Goal: Information Seeking & Learning: Learn about a topic

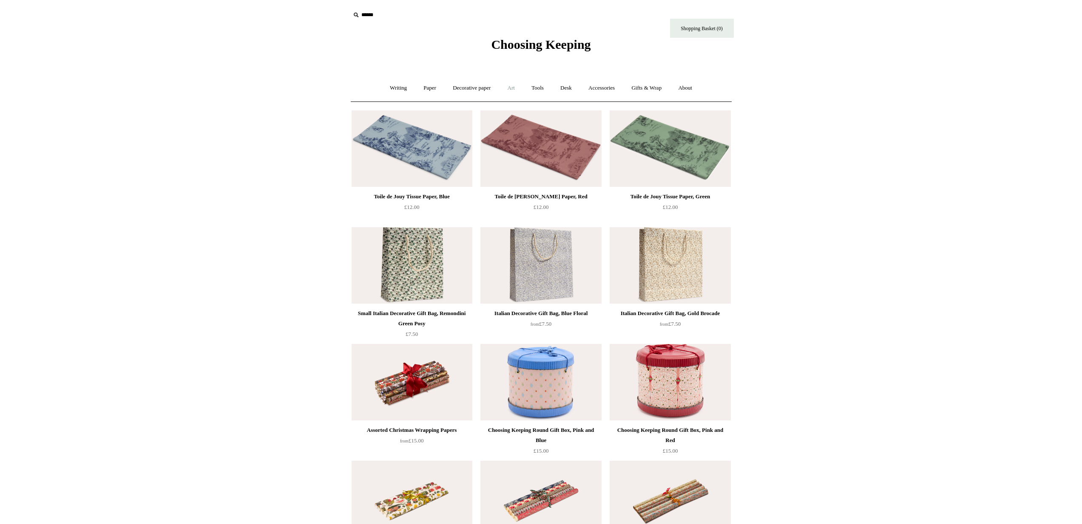
click at [518, 90] on link "Art +" at bounding box center [511, 88] width 23 height 23
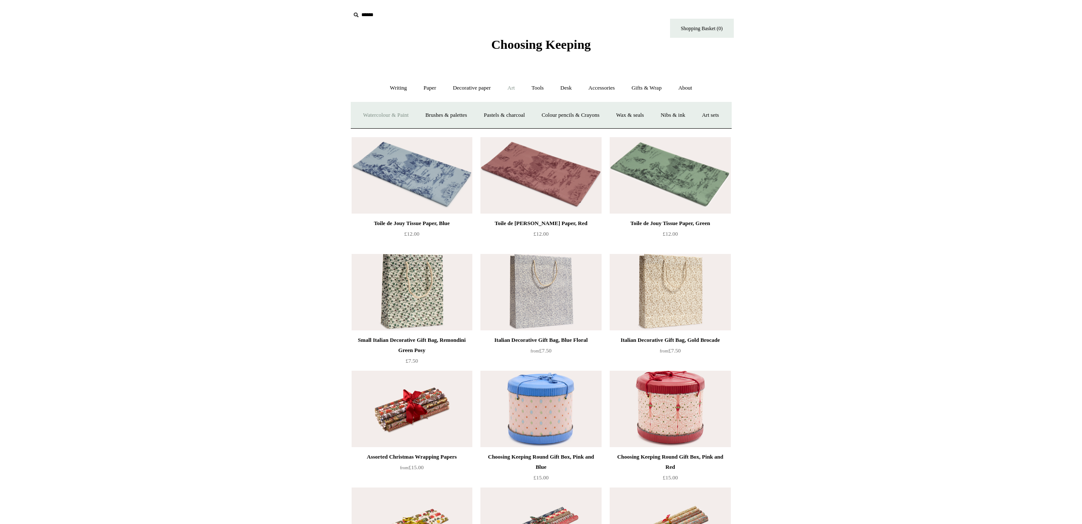
click at [400, 116] on link "Watercolour & Paint" at bounding box center [385, 115] width 61 height 23
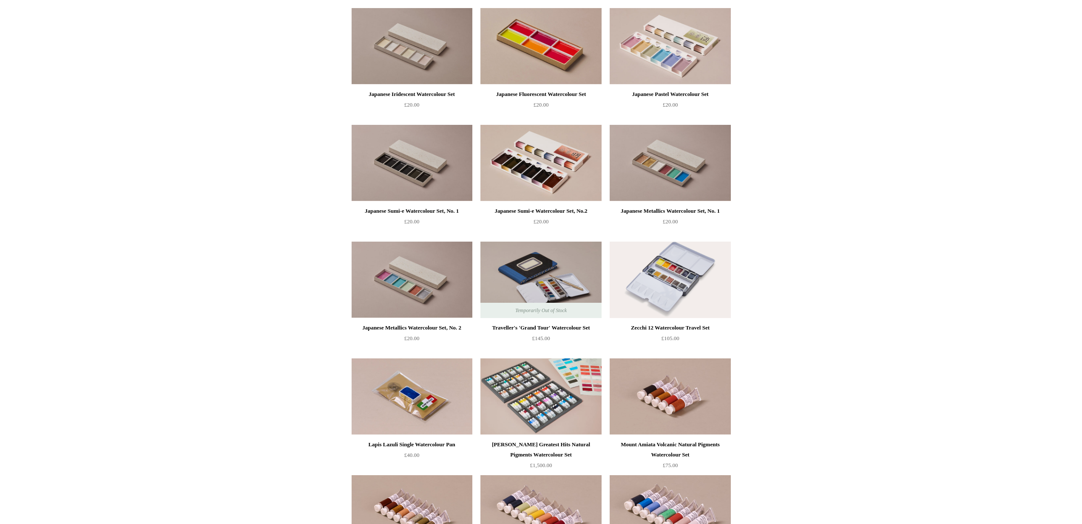
scroll to position [835, 0]
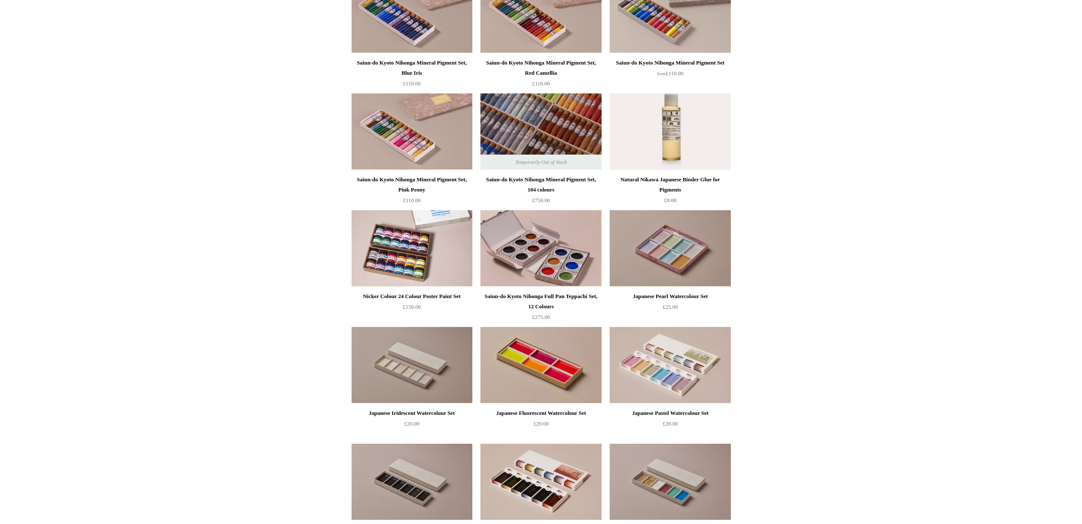
click at [541, 134] on img at bounding box center [540, 131] width 121 height 76
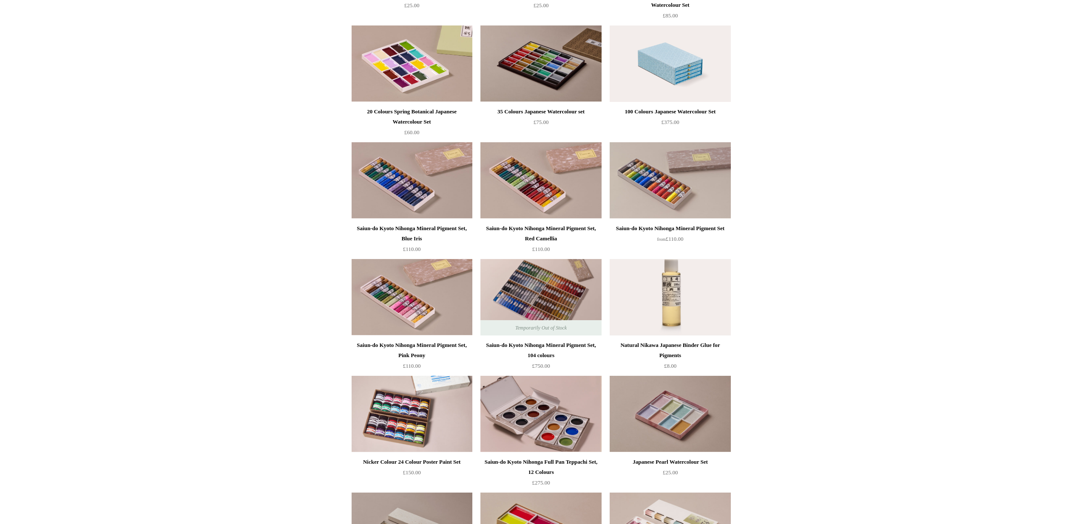
scroll to position [652, 0]
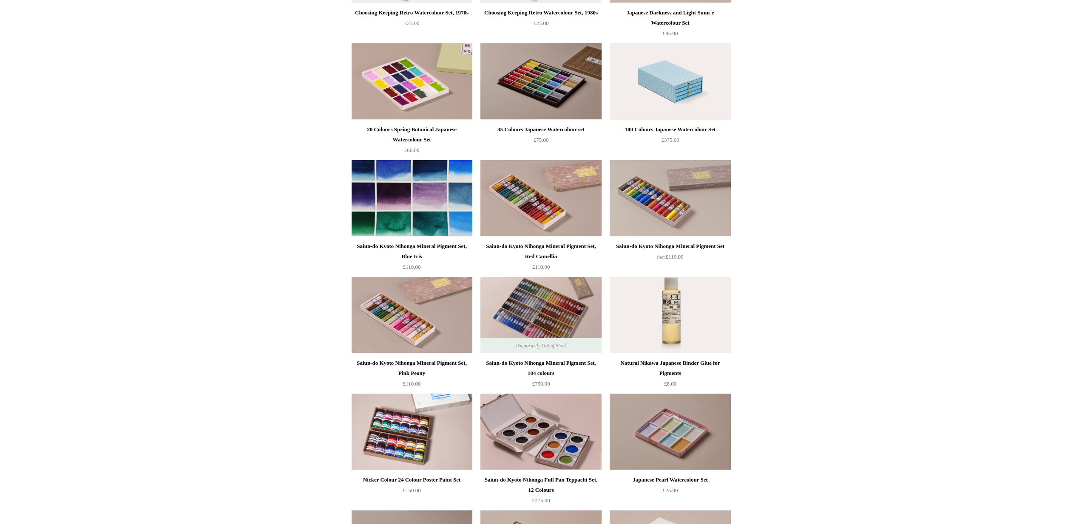
click at [386, 176] on img at bounding box center [411, 198] width 121 height 76
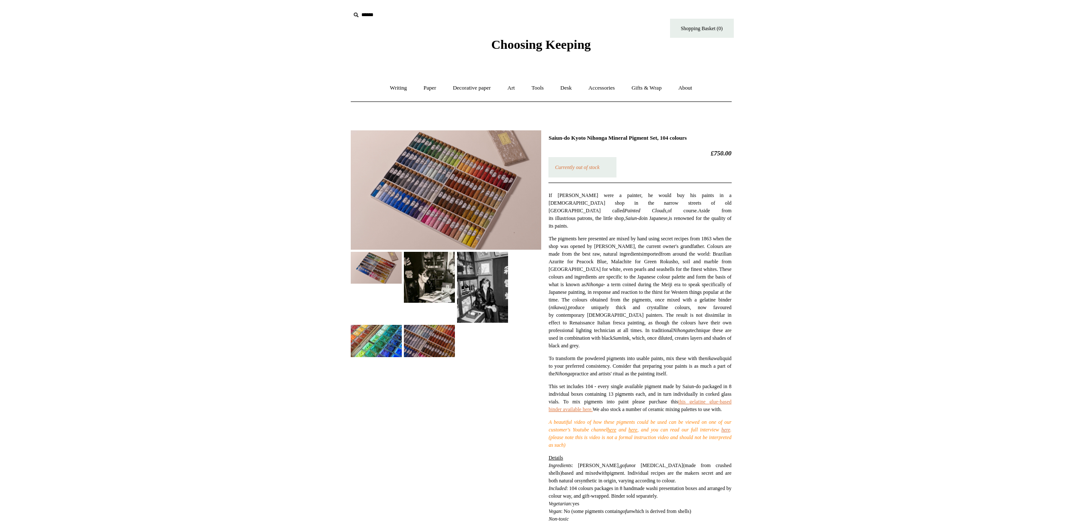
click at [461, 180] on img at bounding box center [446, 189] width 190 height 119
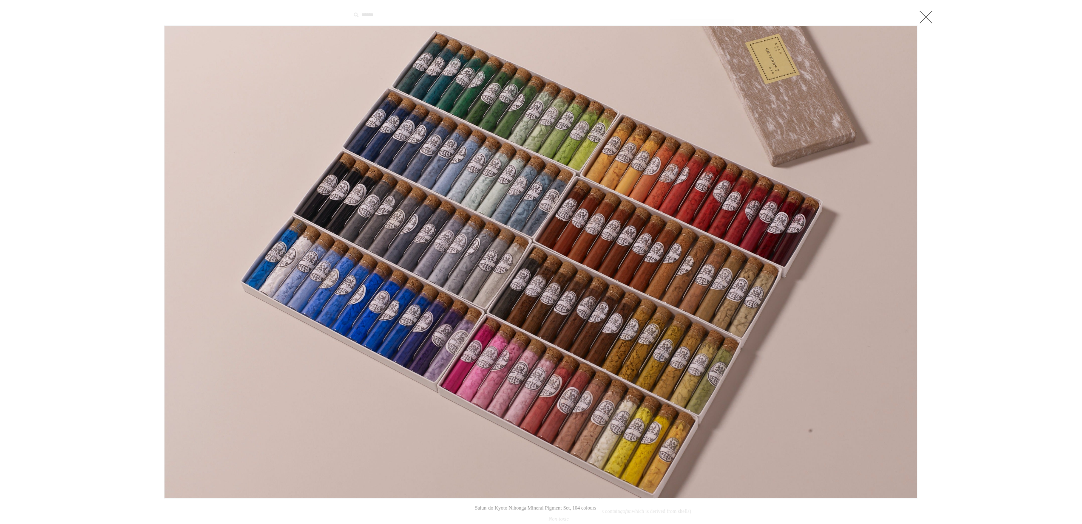
click at [925, 20] on link at bounding box center [925, 16] width 17 height 17
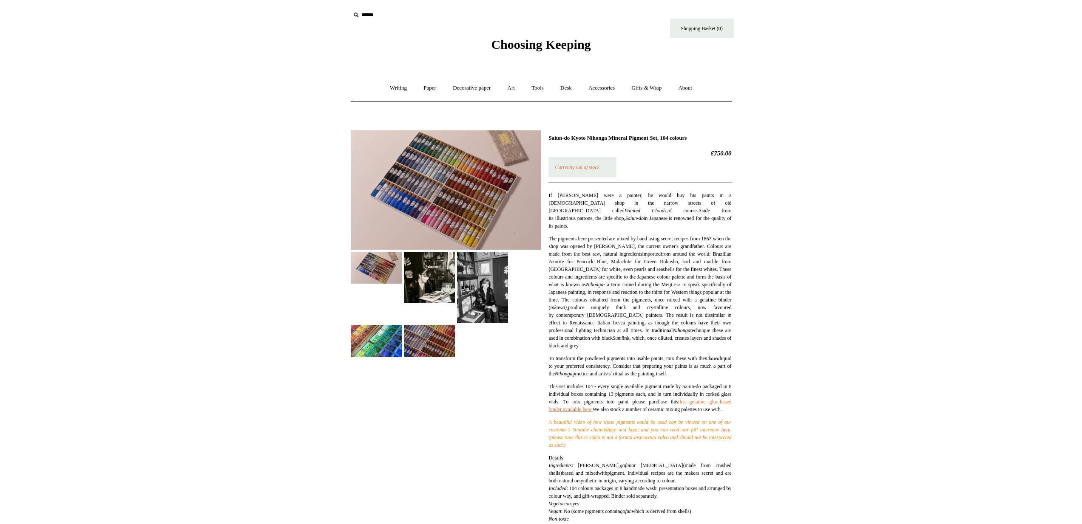
click at [359, 340] on img at bounding box center [376, 341] width 51 height 32
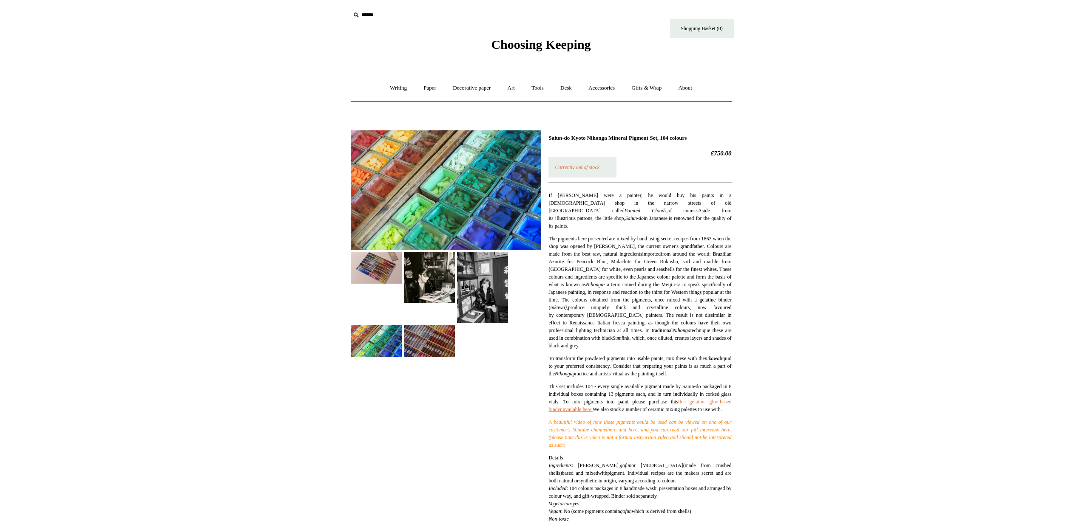
click at [444, 353] on img at bounding box center [429, 341] width 51 height 32
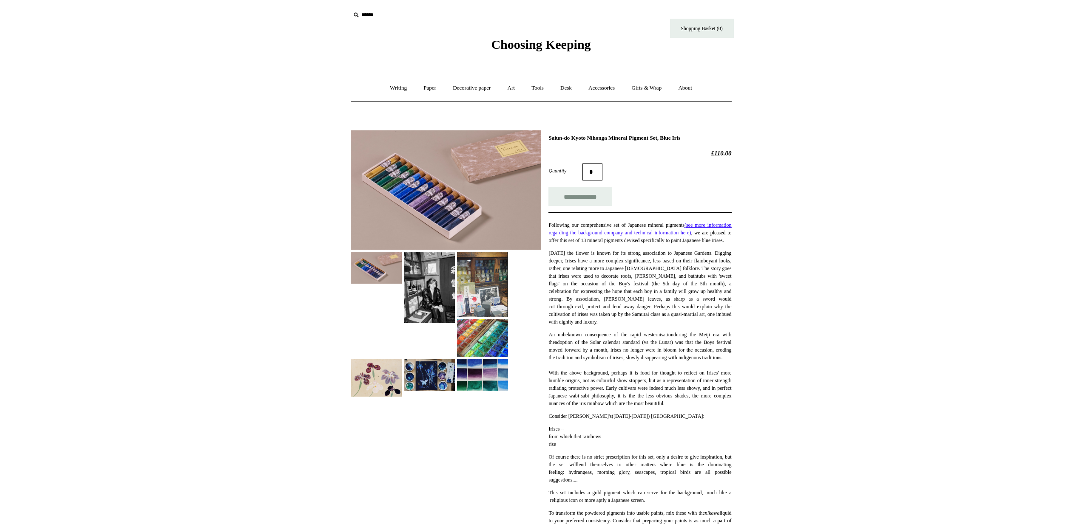
click at [357, 274] on img at bounding box center [376, 268] width 51 height 32
click at [424, 380] on img at bounding box center [429, 375] width 51 height 32
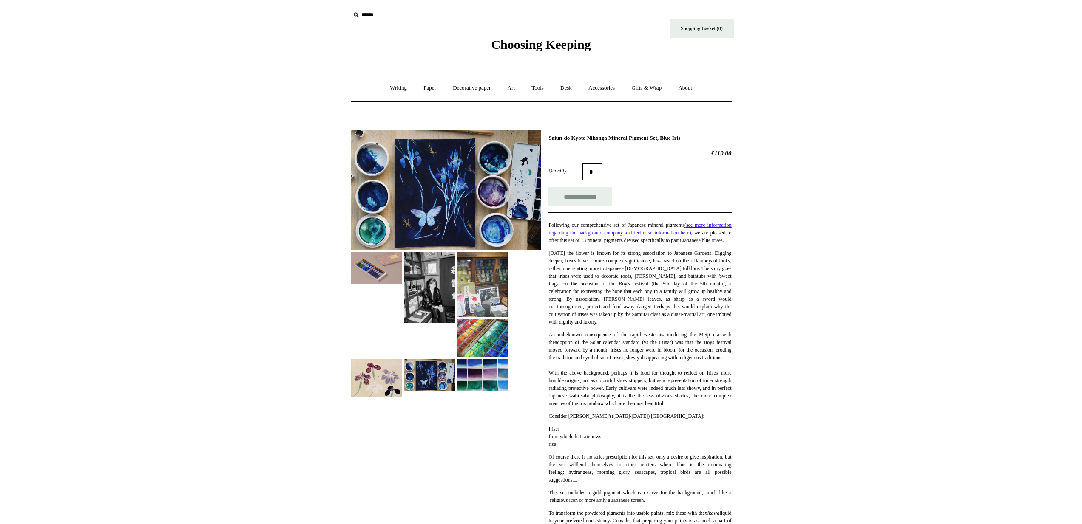
click at [498, 377] on img at bounding box center [482, 375] width 51 height 32
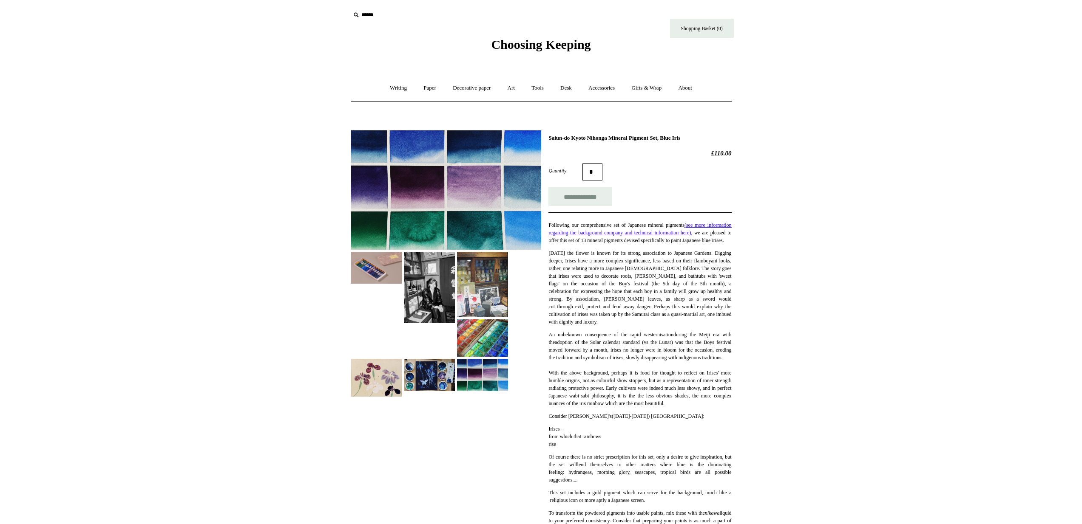
drag, startPoint x: 549, startPoint y: 138, endPoint x: 678, endPoint y: 139, distance: 128.8
click at [678, 139] on h1 "Saiun-do Kyoto Nihonga Mineral Pigment Set, Blue Iris" at bounding box center [639, 138] width 183 height 7
copy h1 "Saiun-do Kyoto Nihonga Mineral Pigment Set"
